Goal: Navigation & Orientation: Find specific page/section

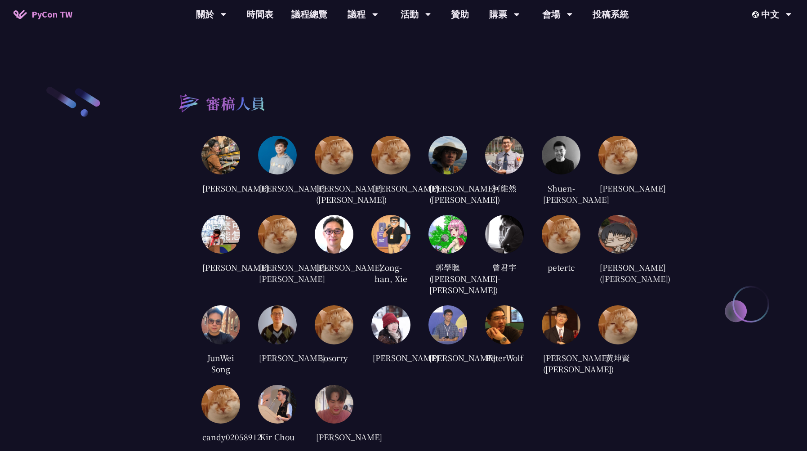
scroll to position [1429, 0]
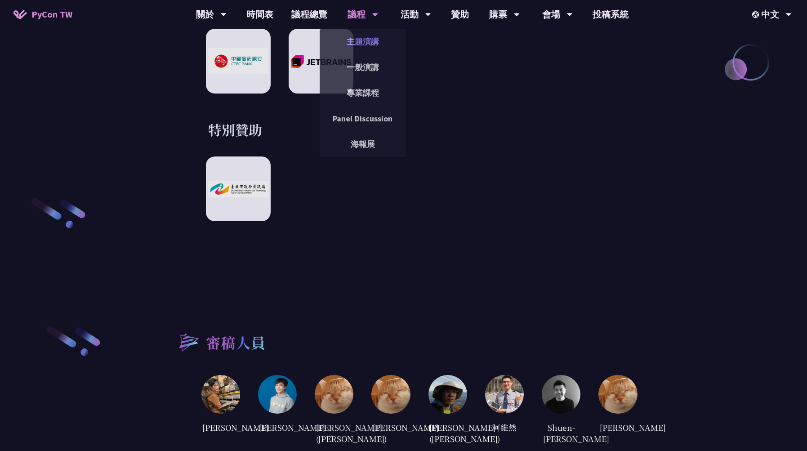
click at [362, 36] on link "主題演講" at bounding box center [363, 41] width 86 height 21
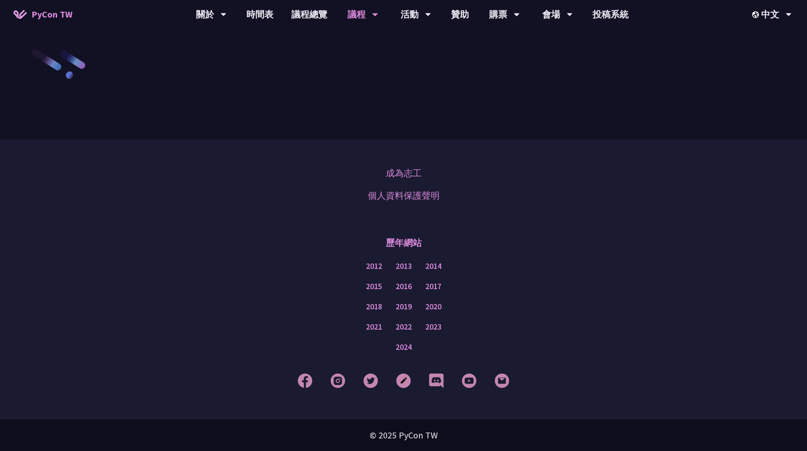
scroll to position [1566, 0]
click at [360, 72] on link "一般演講" at bounding box center [363, 67] width 86 height 21
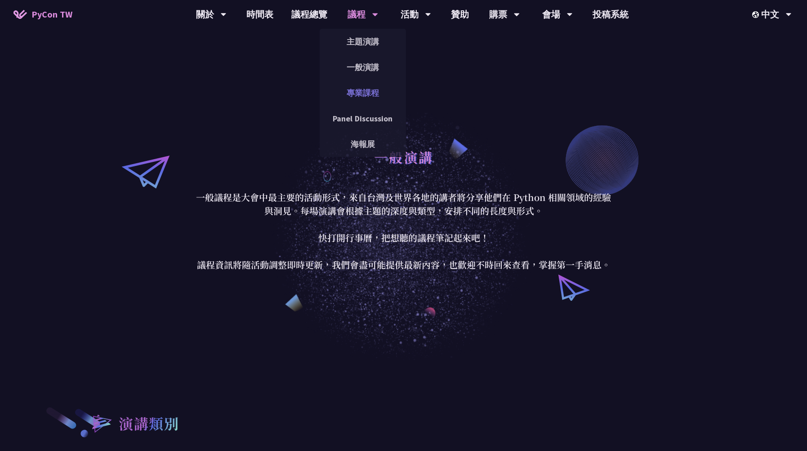
click at [365, 96] on link "專業課程" at bounding box center [363, 92] width 86 height 21
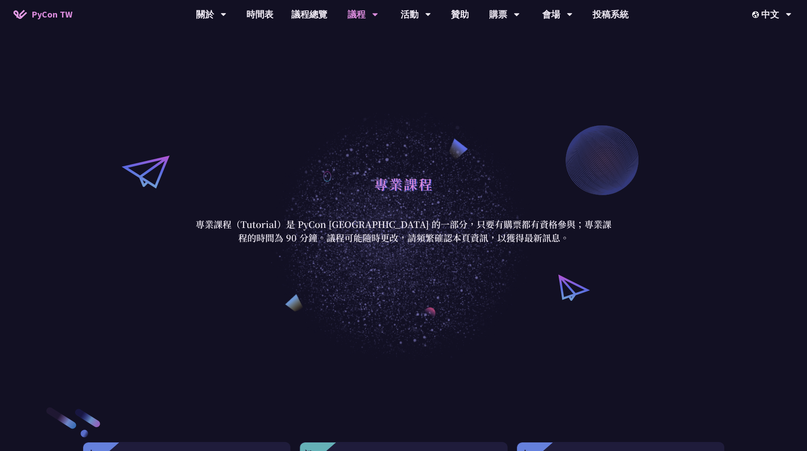
click at [54, 18] on span "PyCon TW" at bounding box center [51, 14] width 41 height 13
